Goal: Transaction & Acquisition: Purchase product/service

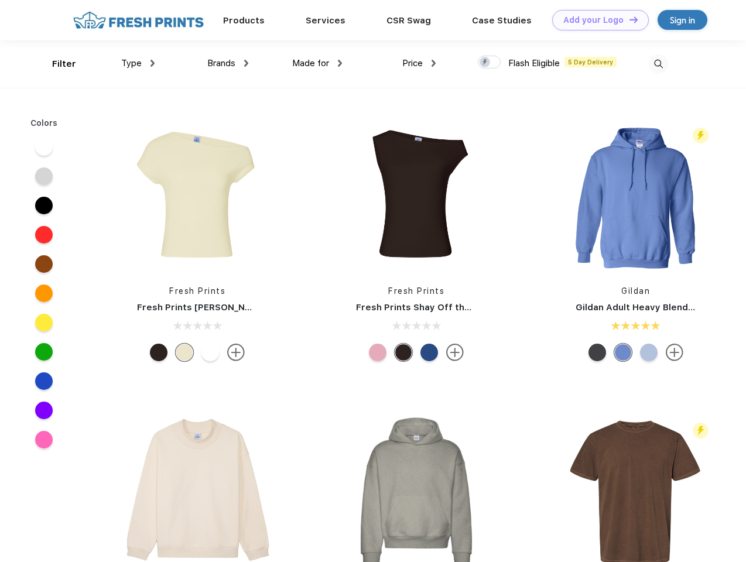
click at [596, 20] on link "Add your Logo Design Tool" at bounding box center [600, 20] width 97 height 20
click at [0, 0] on div "Design Tool" at bounding box center [0, 0] width 0 height 0
click at [628, 19] on link "Add your Logo Design Tool" at bounding box center [600, 20] width 97 height 20
click at [56, 64] on div "Filter" at bounding box center [64, 63] width 24 height 13
click at [138, 63] on span "Type" at bounding box center [131, 63] width 20 height 11
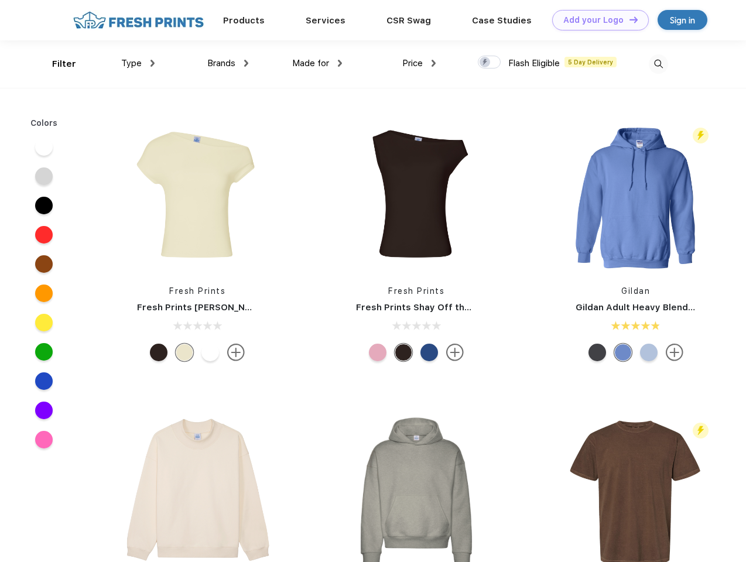
click at [228, 63] on span "Brands" at bounding box center [221, 63] width 28 height 11
click at [317, 63] on span "Made for" at bounding box center [310, 63] width 37 height 11
click at [419, 63] on span "Price" at bounding box center [412, 63] width 20 height 11
click at [489, 63] on div at bounding box center [489, 62] width 23 height 13
click at [485, 63] on input "checkbox" at bounding box center [482, 59] width 8 height 8
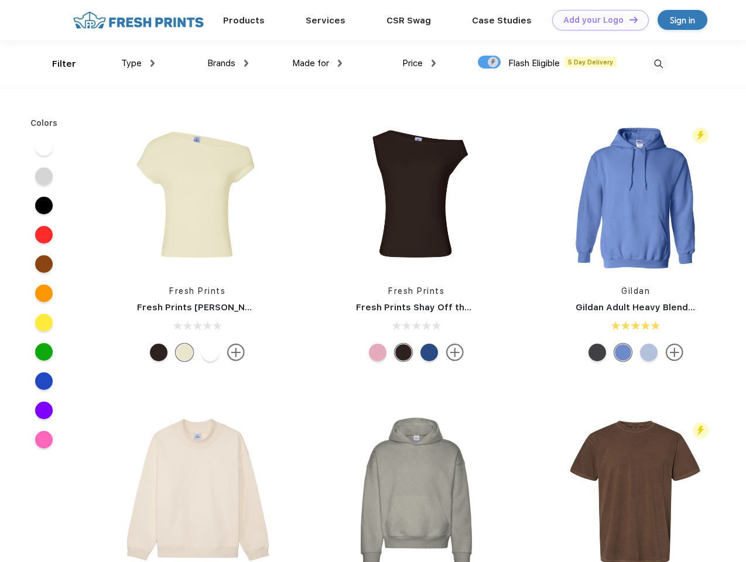
click at [658, 64] on img at bounding box center [658, 63] width 19 height 19
